Goal: Transaction & Acquisition: Purchase product/service

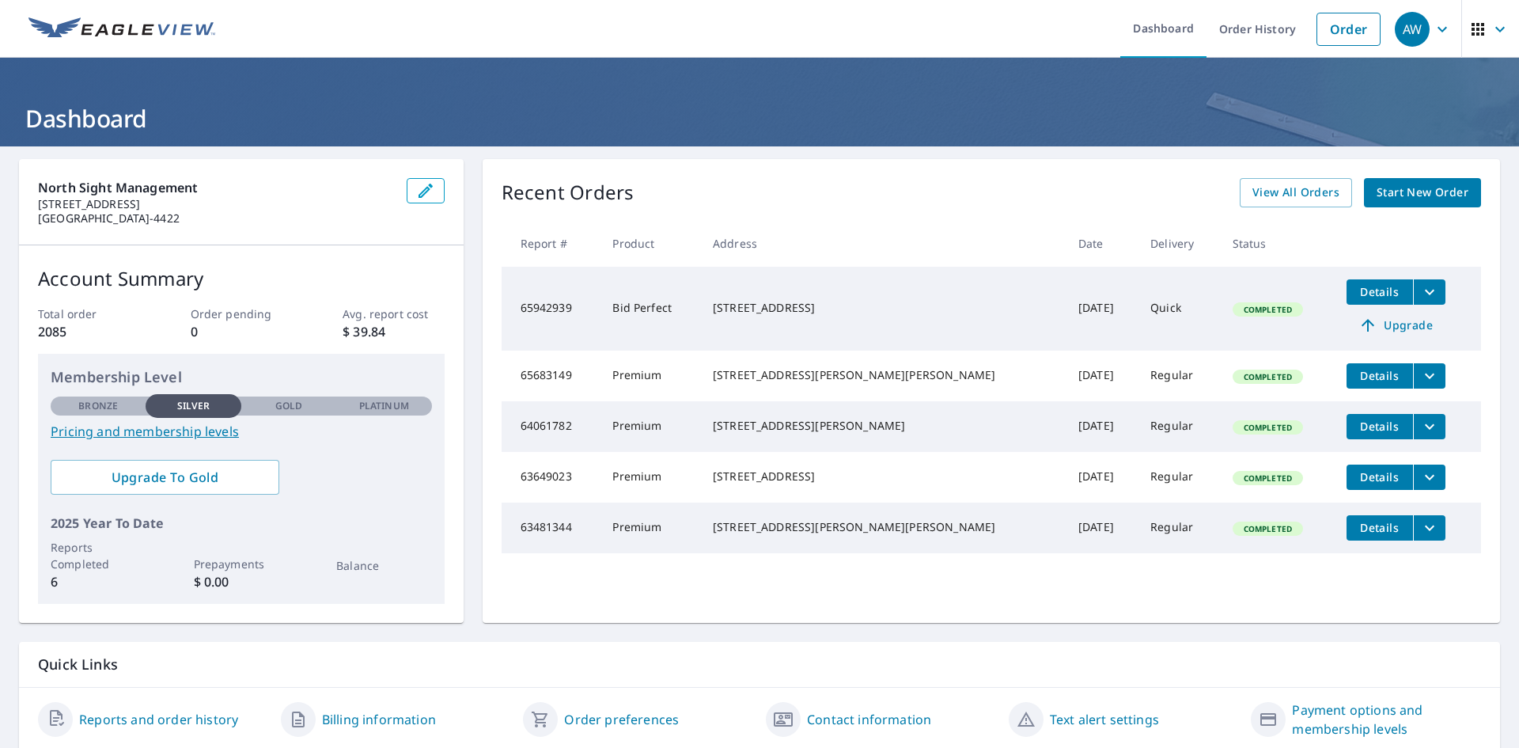
click at [1396, 195] on span "Start New Order" at bounding box center [1423, 193] width 92 height 20
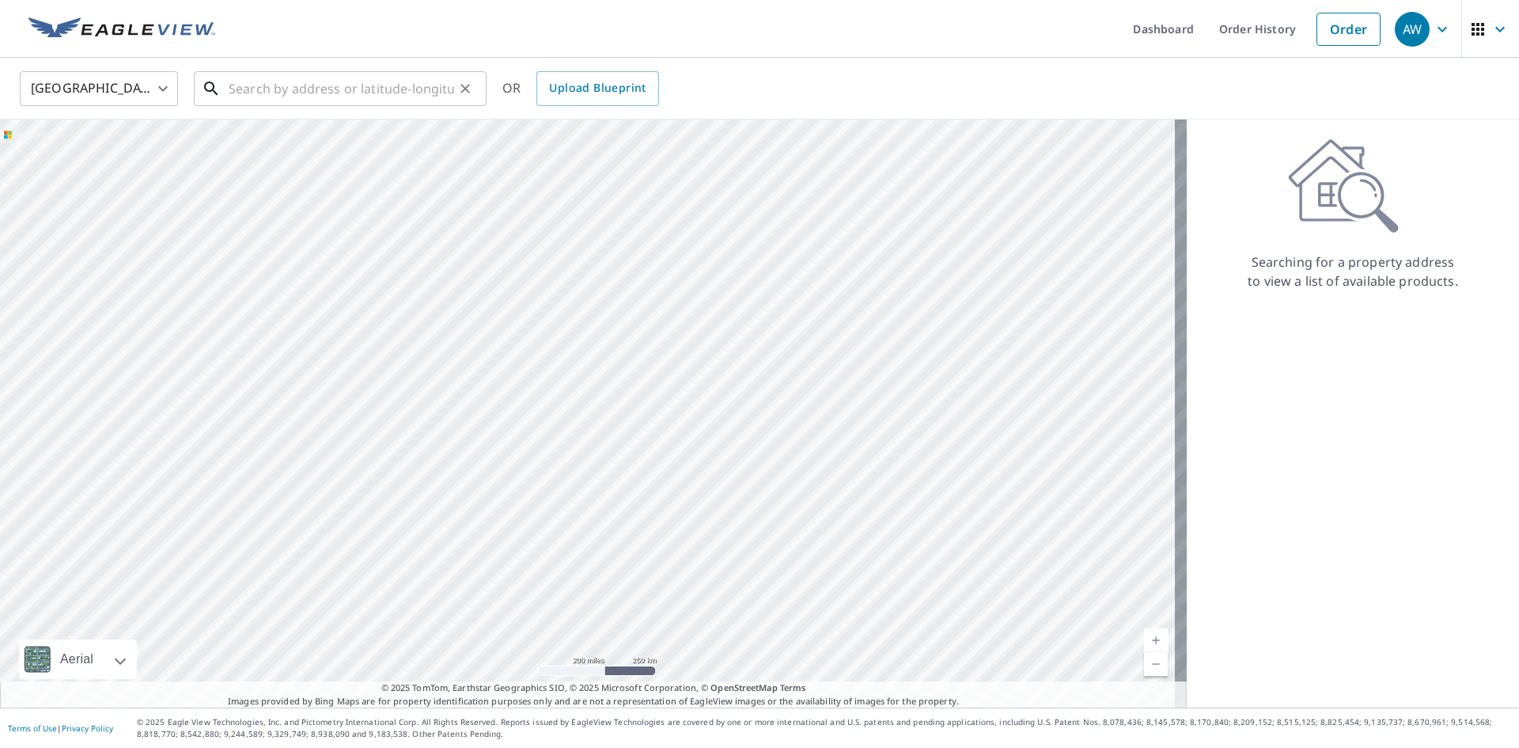
click at [229, 89] on input "text" at bounding box center [341, 88] width 225 height 44
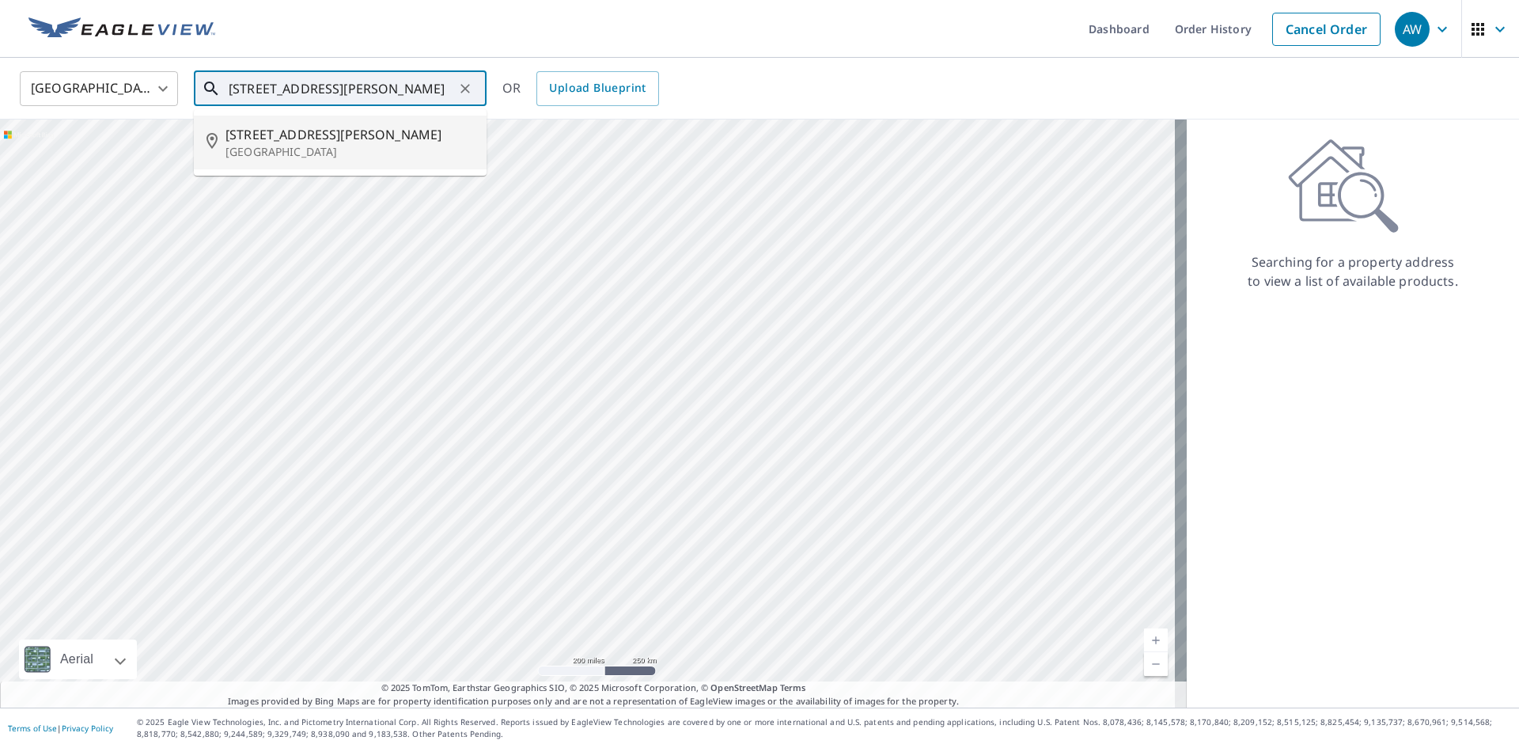
click at [242, 135] on span "[STREET_ADDRESS][PERSON_NAME]" at bounding box center [349, 134] width 248 height 19
type input "[STREET_ADDRESS][PERSON_NAME]"
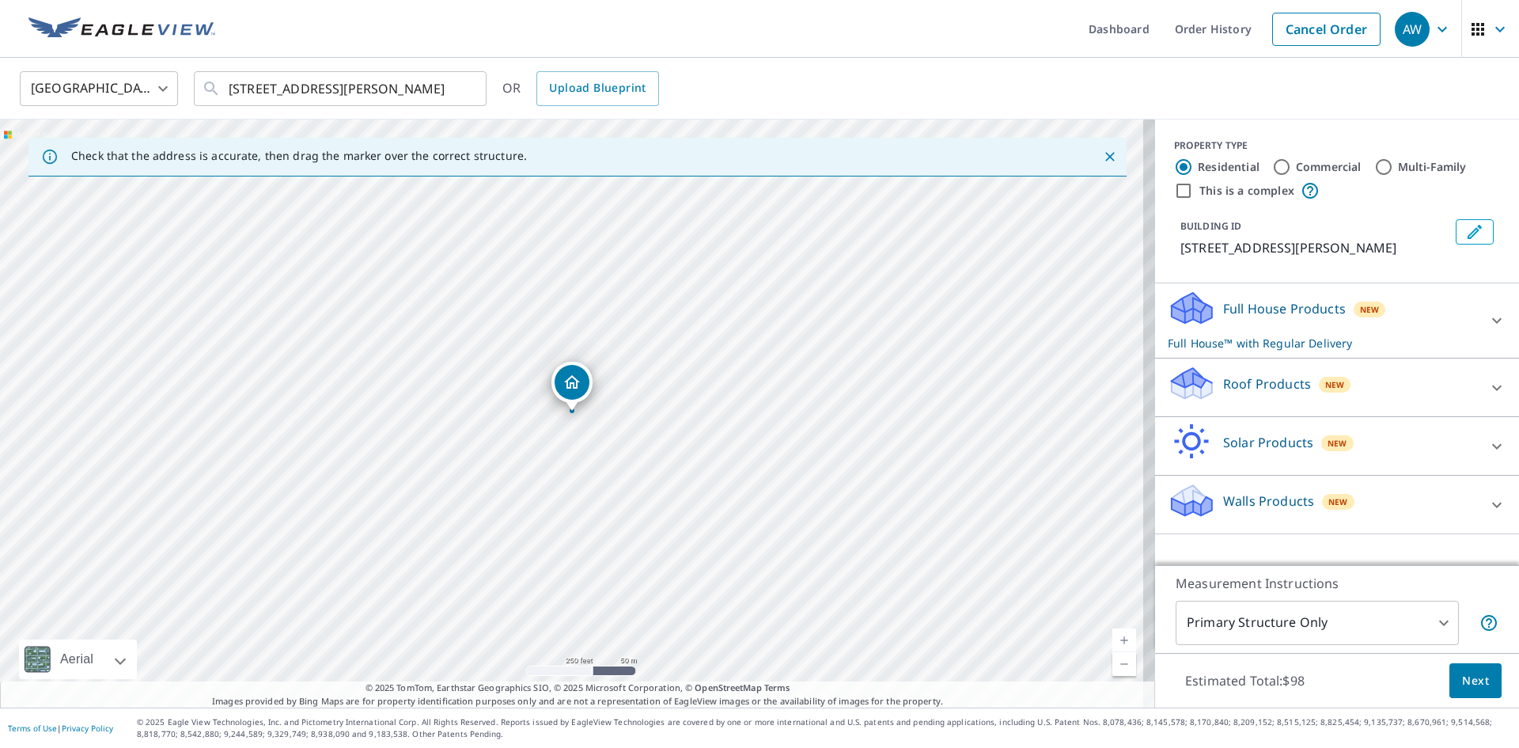
click at [1488, 383] on icon at bounding box center [1496, 387] width 19 height 19
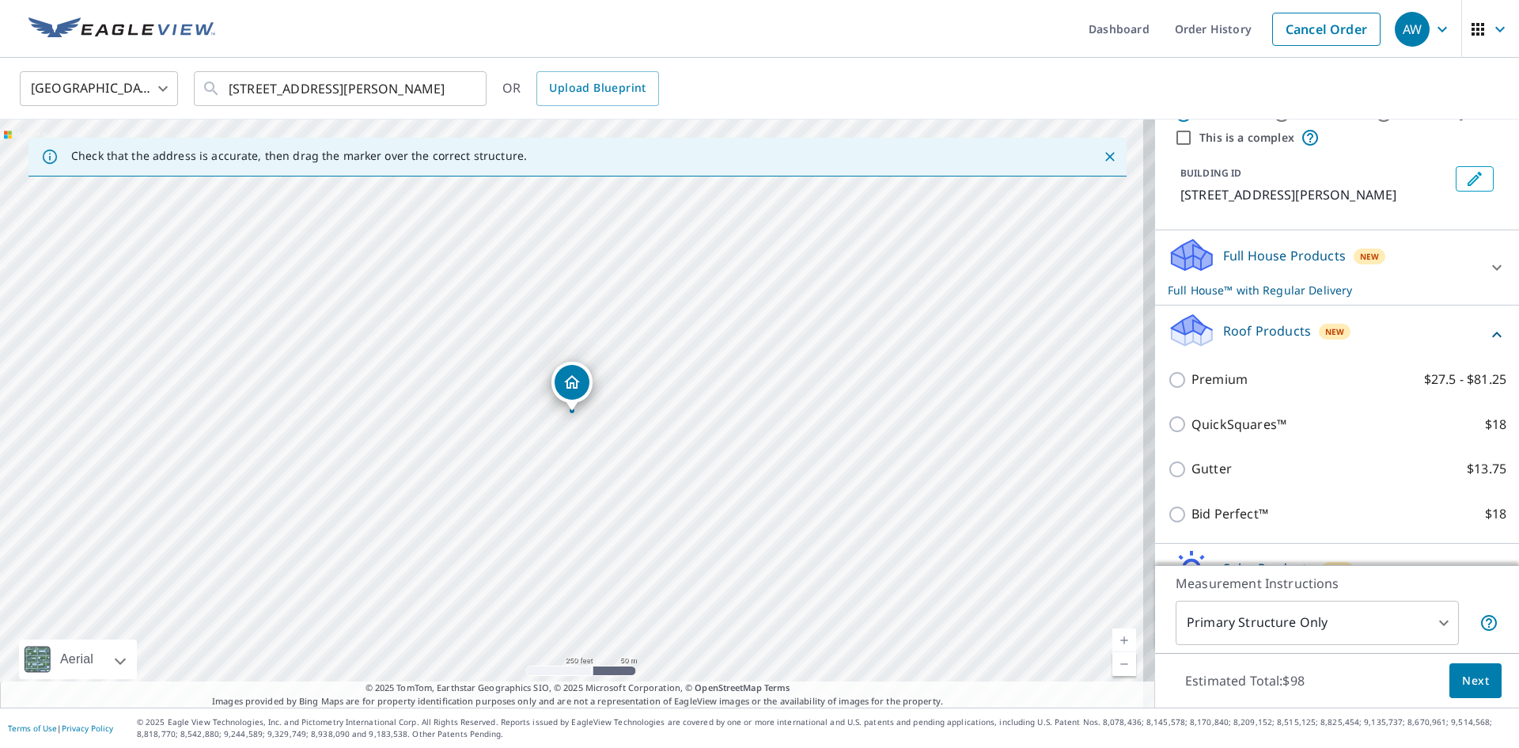
scroll to position [79, 0]
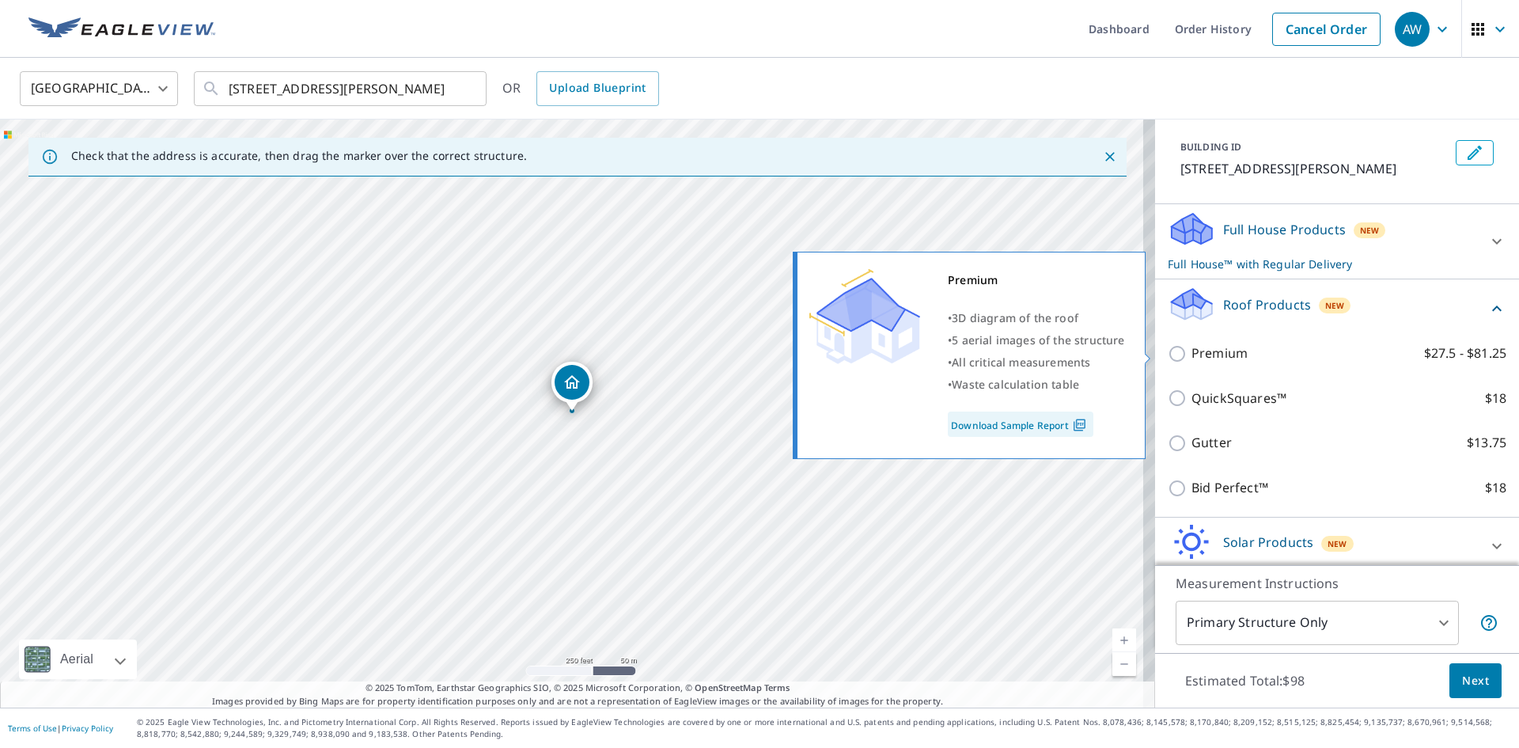
click at [1169, 356] on input "Premium $27.5 - $81.25" at bounding box center [1180, 353] width 24 height 19
checkbox input "true"
checkbox input "false"
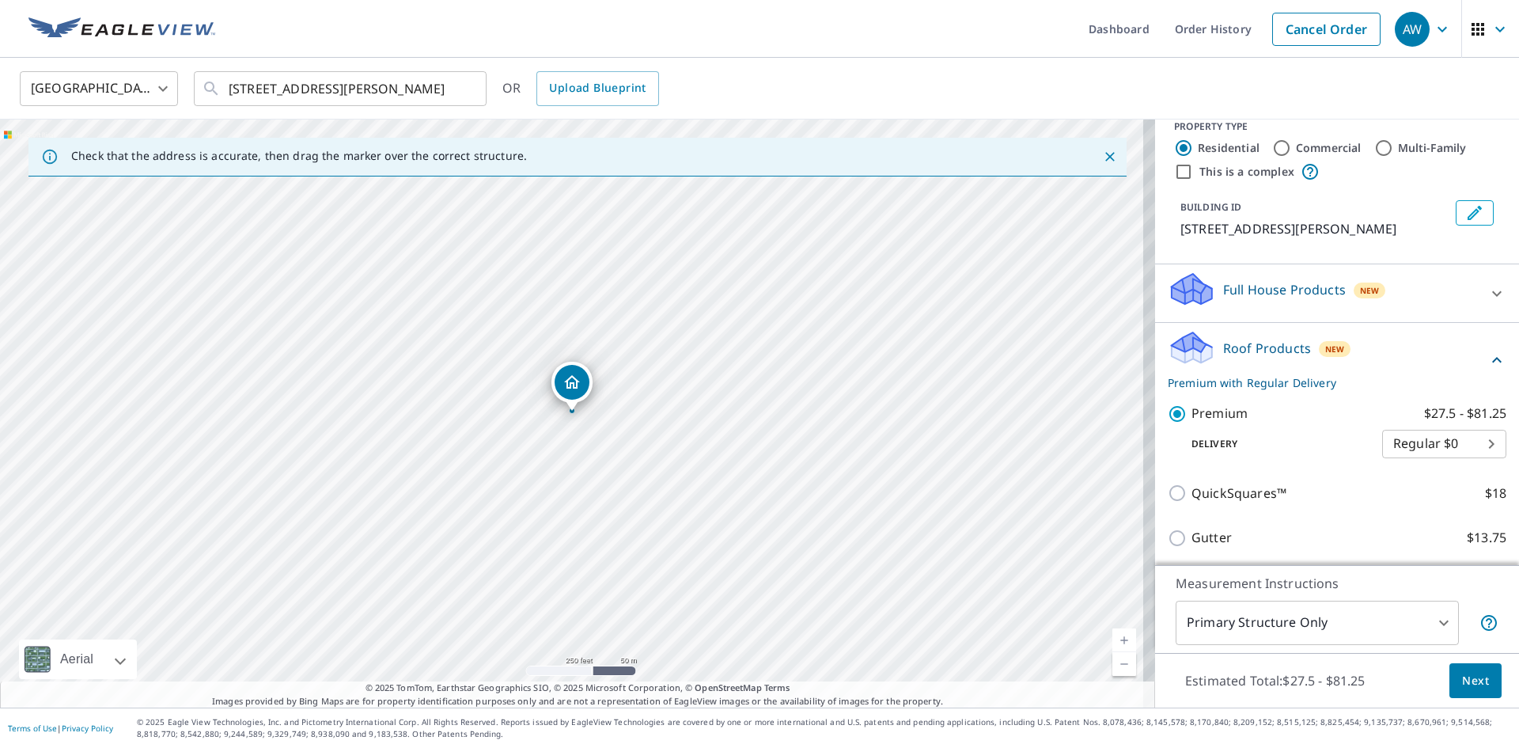
scroll to position [0, 0]
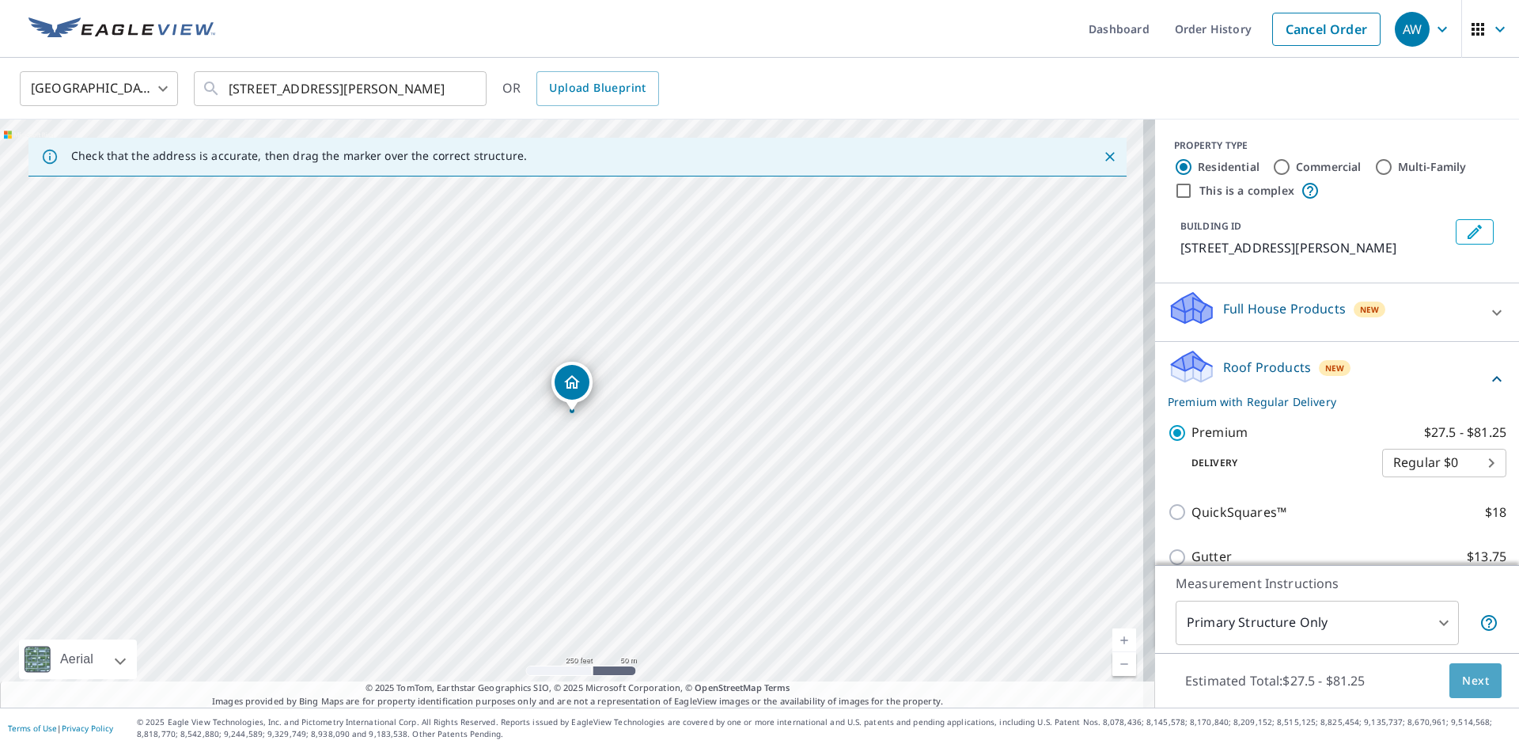
click at [1467, 678] on span "Next" at bounding box center [1475, 681] width 27 height 20
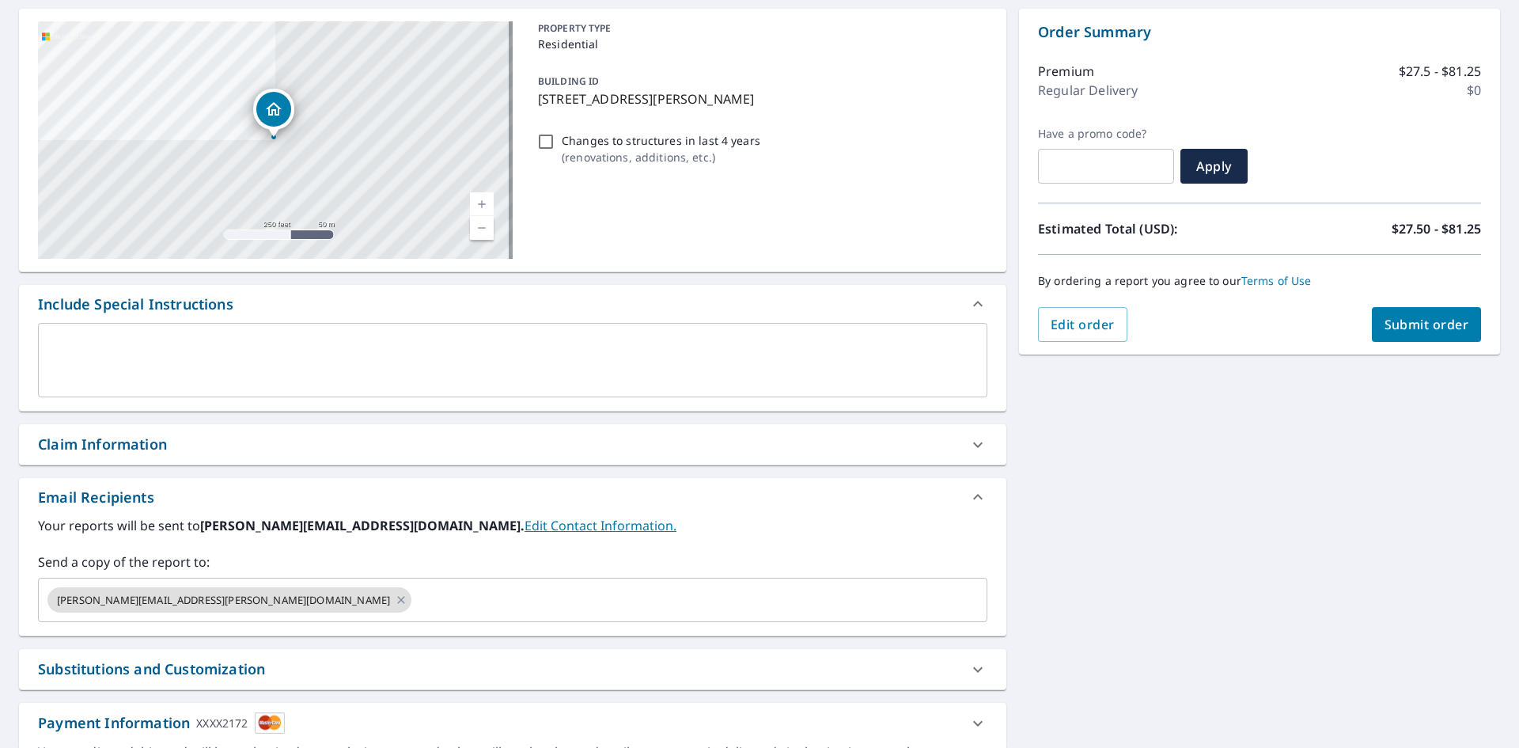
scroll to position [158, 0]
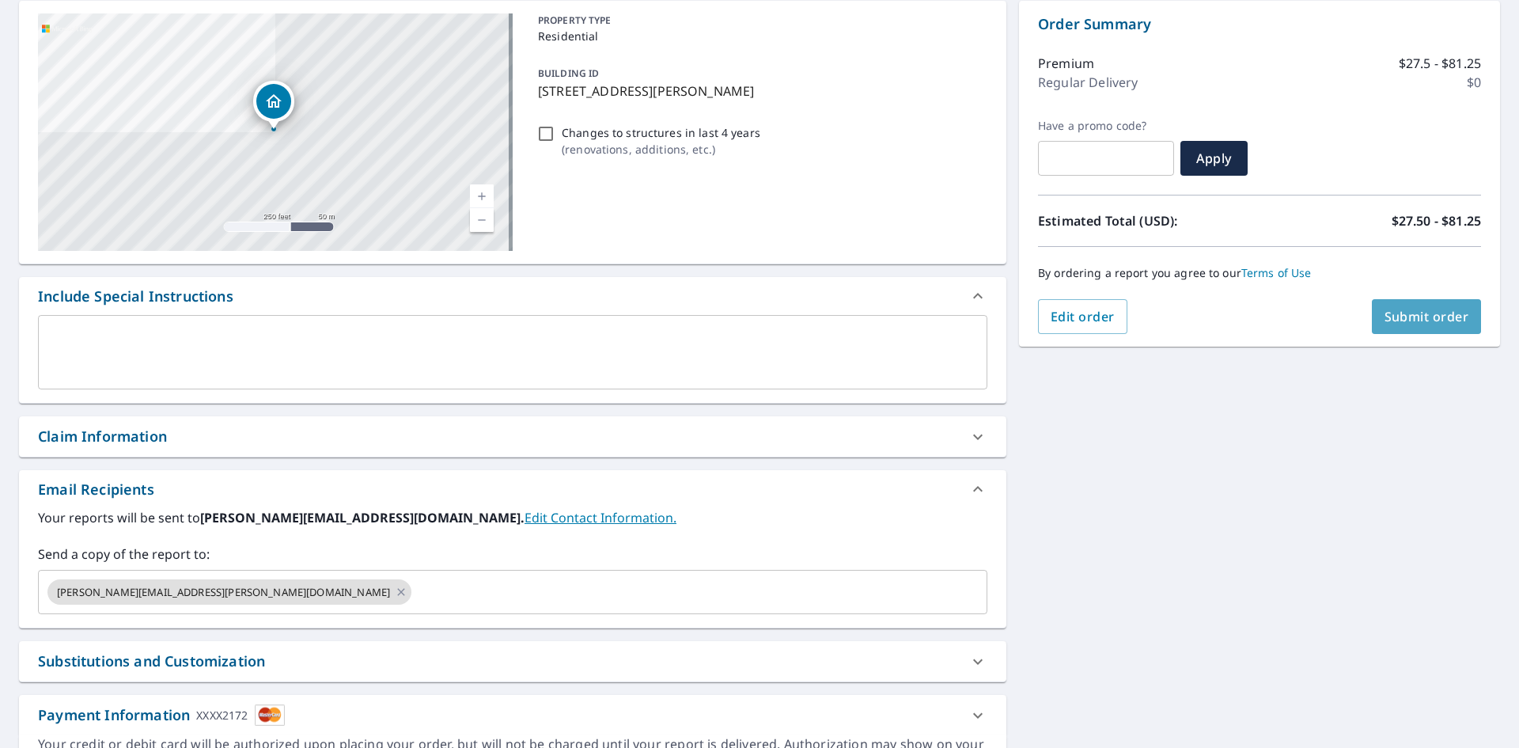
click at [1423, 315] on span "Submit order" at bounding box center [1427, 316] width 85 height 17
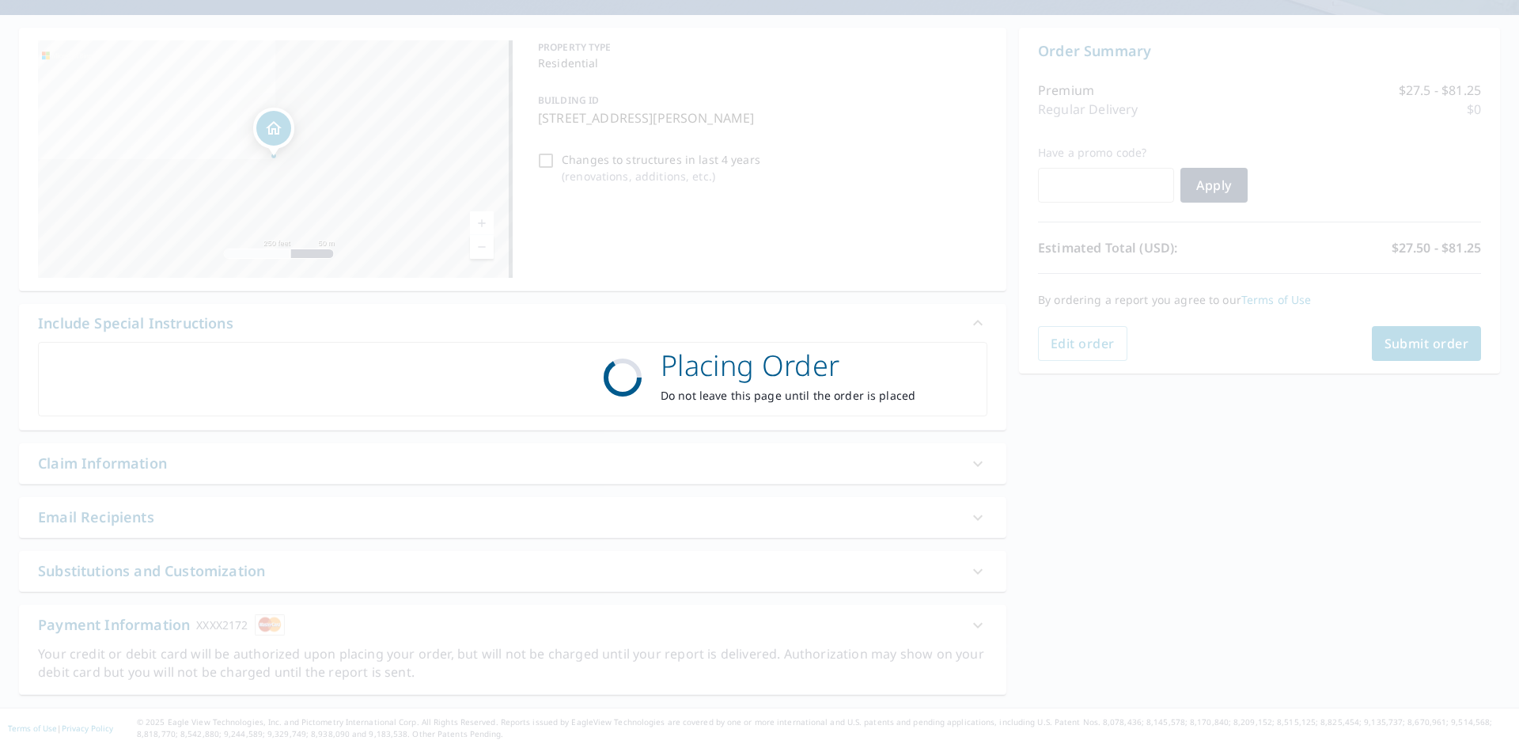
scroll to position [131, 0]
